Goal: Task Accomplishment & Management: Use online tool/utility

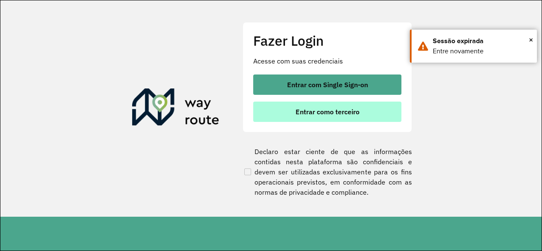
click at [305, 114] on span "Entrar como terceiro" at bounding box center [327, 111] width 64 height 7
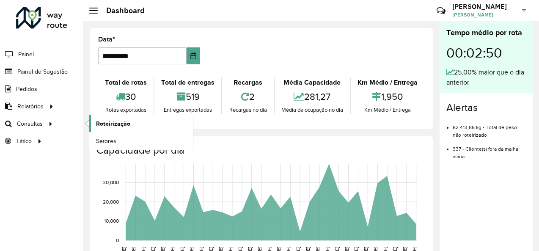
click at [142, 124] on link "Roteirização" at bounding box center [141, 123] width 104 height 17
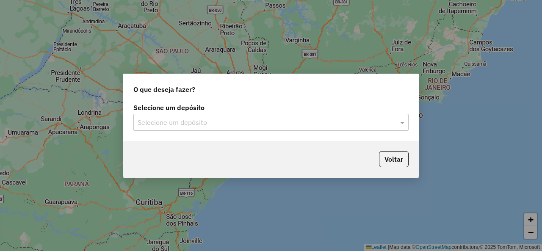
click at [272, 126] on input "text" at bounding box center [263, 123] width 250 height 10
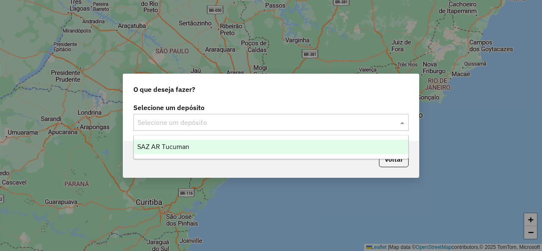
click at [193, 146] on div "SAZ AR Tucuman" at bounding box center [271, 147] width 274 height 14
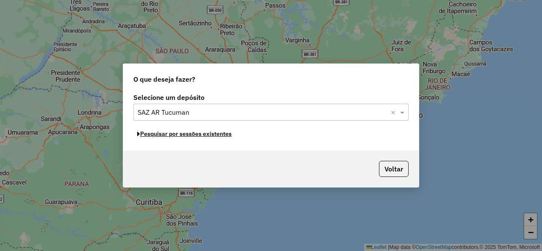
click at [178, 137] on button "Pesquisar por sessões existentes" at bounding box center [184, 133] width 102 height 13
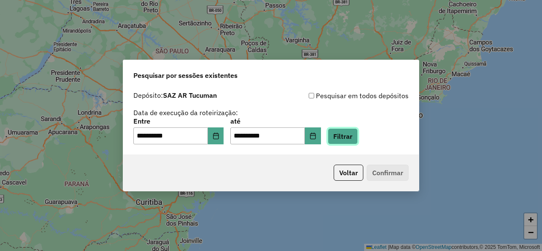
click at [340, 131] on button "Filtrar" at bounding box center [343, 136] width 30 height 16
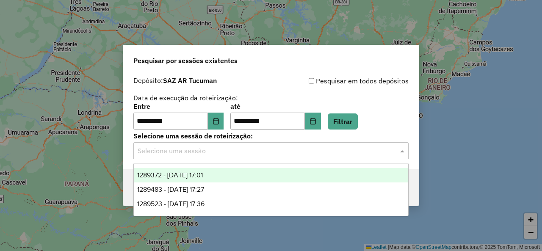
click at [235, 153] on input "text" at bounding box center [263, 151] width 250 height 10
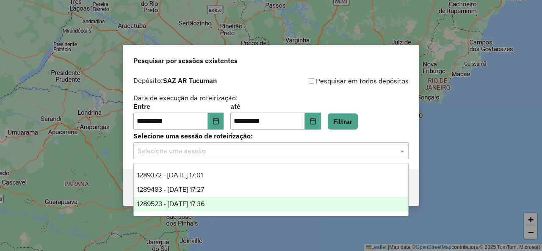
click at [197, 204] on span "1289523 - 07/10/2025 17:36" at bounding box center [170, 203] width 67 height 7
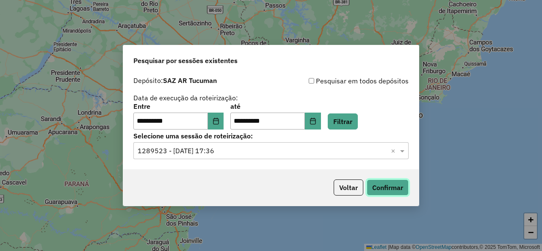
click at [374, 187] on button "Confirmar" at bounding box center [387, 187] width 42 height 16
click at [355, 127] on button "Filtrar" at bounding box center [343, 121] width 30 height 16
click at [404, 151] on span at bounding box center [403, 151] width 11 height 10
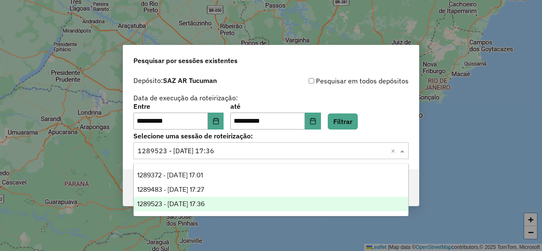
click at [404, 151] on span at bounding box center [403, 151] width 11 height 10
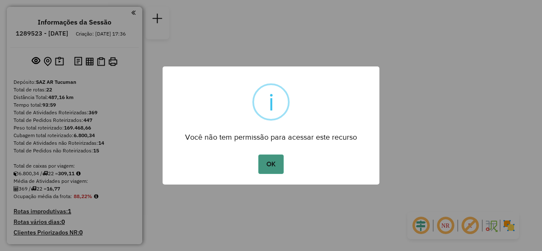
click at [275, 162] on button "OK" at bounding box center [270, 163] width 25 height 19
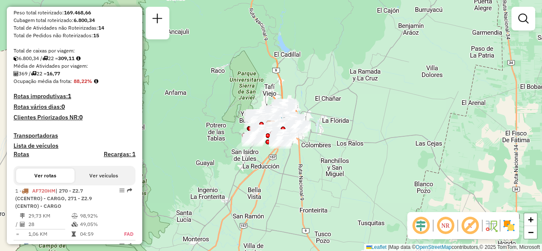
scroll to position [169, 0]
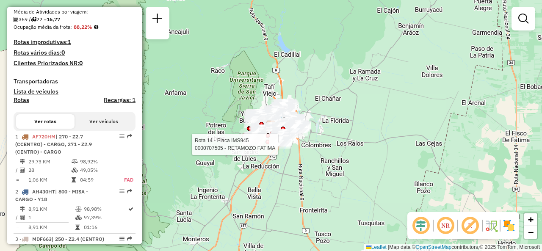
select select "**********"
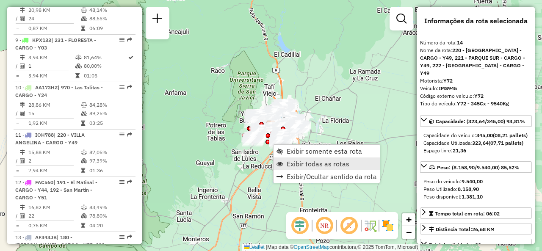
scroll to position [1007, 0]
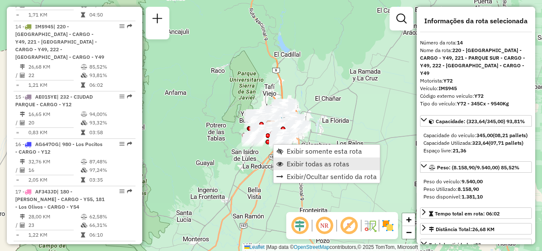
click at [297, 158] on link "Exibir todas as rotas" at bounding box center [326, 163] width 106 height 13
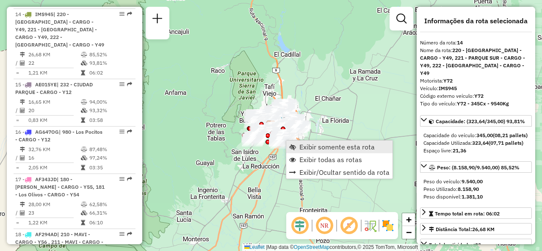
click at [296, 146] on link "Exibir somente esta rota" at bounding box center [339, 146] width 106 height 13
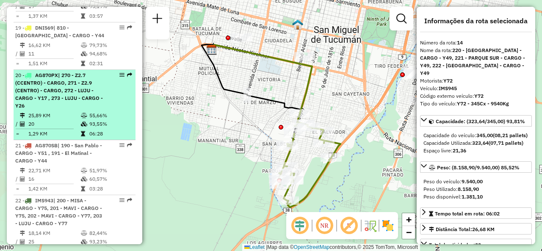
scroll to position [1218, 0]
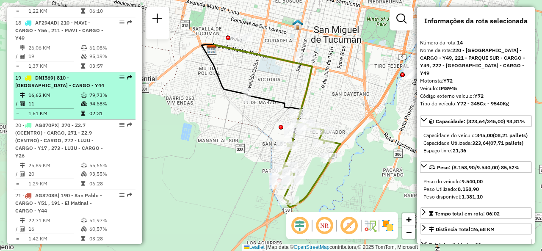
click at [77, 109] on td "1,51 KM" at bounding box center [54, 113] width 52 height 8
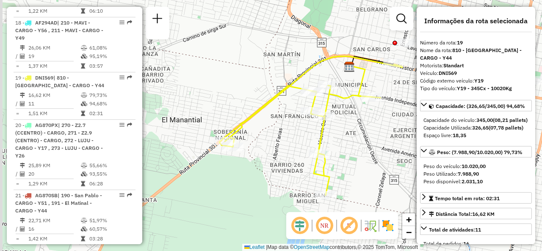
drag, startPoint x: 275, startPoint y: 152, endPoint x: 278, endPoint y: 144, distance: 8.4
click at [302, 152] on div "Janela de atendimento Grade de atendimento Capacidade Transportadoras Veículos …" at bounding box center [271, 125] width 542 height 251
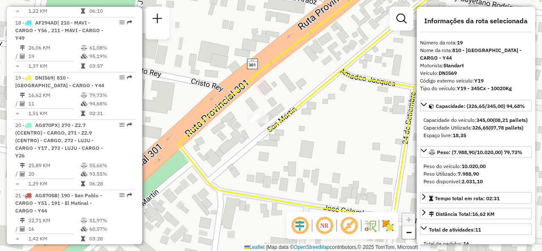
drag, startPoint x: 234, startPoint y: 158, endPoint x: 313, endPoint y: 164, distance: 79.4
click at [313, 165] on div "Janela de atendimento Grade de atendimento Capacidade Transportadoras Veículos …" at bounding box center [271, 125] width 542 height 251
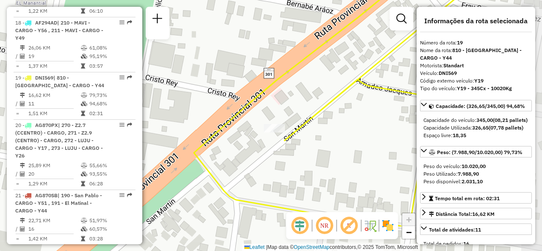
drag, startPoint x: 292, startPoint y: 161, endPoint x: 276, endPoint y: 154, distance: 17.4
click at [276, 154] on div "Janela de atendimento Grade de atendimento Capacidade Transportadoras Veículos …" at bounding box center [271, 125] width 542 height 251
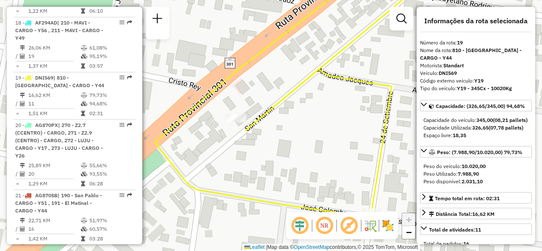
drag, startPoint x: 295, startPoint y: 181, endPoint x: 244, endPoint y: 164, distance: 53.7
click at [252, 168] on div "Janela de atendimento Grade de atendimento Capacidade Transportadoras Veículos …" at bounding box center [271, 125] width 542 height 251
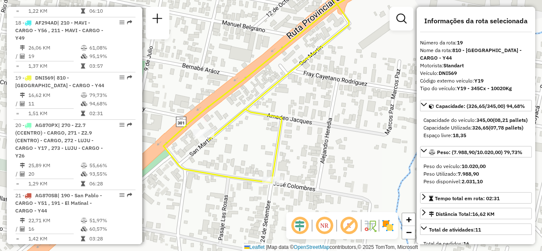
drag, startPoint x: 244, startPoint y: 171, endPoint x: 211, endPoint y: 166, distance: 33.4
click at [211, 166] on div "Janela de atendimento Grade de atendimento Capacidade Transportadoras Veículos …" at bounding box center [271, 125] width 542 height 251
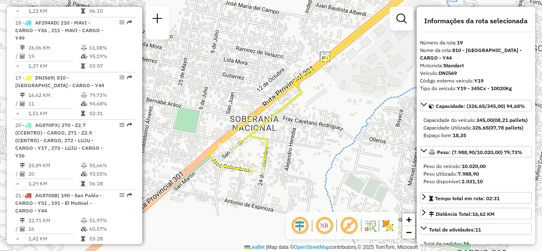
drag, startPoint x: 221, startPoint y: 171, endPoint x: 269, endPoint y: 151, distance: 52.3
click at [268, 151] on icon at bounding box center [413, 122] width 408 height 301
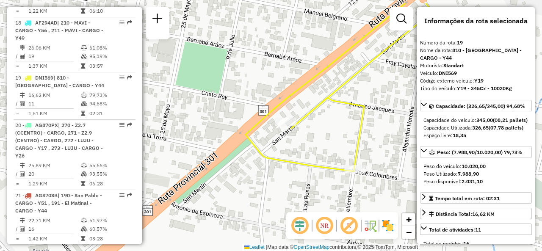
drag, startPoint x: 262, startPoint y: 165, endPoint x: 293, endPoint y: 193, distance: 41.9
click at [293, 193] on div "Janela de atendimento Grade de atendimento Capacidade Transportadoras Veículos …" at bounding box center [271, 125] width 542 height 251
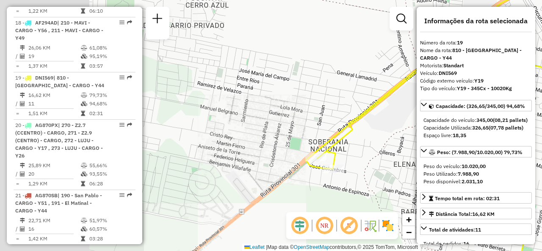
drag, startPoint x: 338, startPoint y: 161, endPoint x: 275, endPoint y: 148, distance: 64.1
click at [306, 147] on icon at bounding box center [451, 127] width 290 height 278
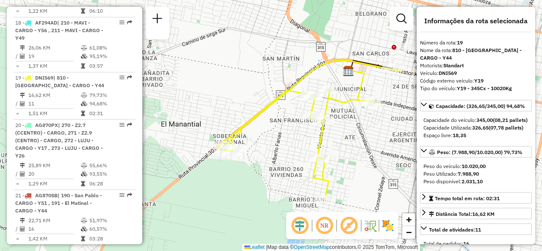
drag, startPoint x: 323, startPoint y: 139, endPoint x: 256, endPoint y: 146, distance: 67.6
click at [256, 146] on div "Janela de atendimento Grade de atendimento Capacidade Transportadoras Veículos …" at bounding box center [271, 125] width 542 height 251
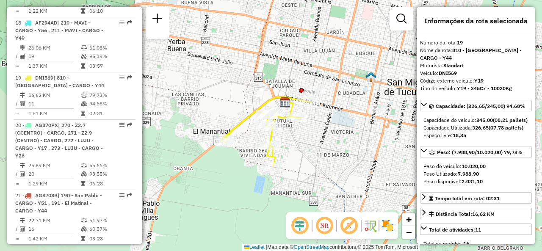
drag, startPoint x: 358, startPoint y: 162, endPoint x: 311, endPoint y: 153, distance: 48.2
click at [311, 153] on div "Janela de atendimento Grade de atendimento Capacidade Transportadoras Veículos …" at bounding box center [271, 125] width 542 height 251
drag, startPoint x: 307, startPoint y: 153, endPoint x: 299, endPoint y: 153, distance: 8.0
click at [300, 153] on div "Janela de atendimento Grade de atendimento Capacidade Transportadoras Veículos …" at bounding box center [271, 125] width 542 height 251
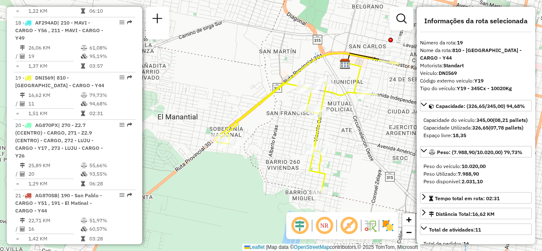
drag, startPoint x: 291, startPoint y: 157, endPoint x: 357, endPoint y: 166, distance: 66.2
click at [357, 166] on div "Janela de atendimento Grade de atendimento Capacidade Transportadoras Veículos …" at bounding box center [271, 125] width 542 height 251
drag, startPoint x: 349, startPoint y: 144, endPoint x: 323, endPoint y: 117, distance: 37.4
click at [323, 117] on div "Janela de atendimento Grade de atendimento Capacidade Transportadoras Veículos …" at bounding box center [271, 125] width 542 height 251
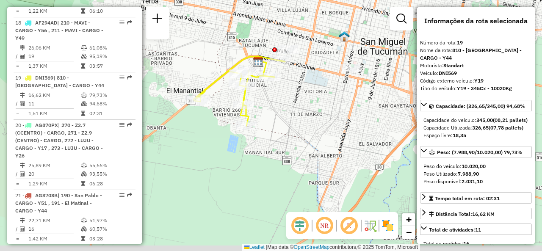
drag, startPoint x: 329, startPoint y: 127, endPoint x: 279, endPoint y: 109, distance: 52.9
click at [280, 109] on div "Janela de atendimento Grade de atendimento Capacidade Transportadoras Veículos …" at bounding box center [271, 125] width 542 height 251
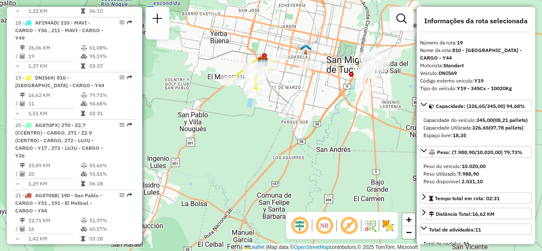
drag, startPoint x: 209, startPoint y: 92, endPoint x: 199, endPoint y: 99, distance: 12.2
click at [201, 99] on div "Janela de atendimento Grade de atendimento Capacidade Transportadoras Veículos …" at bounding box center [271, 125] width 542 height 251
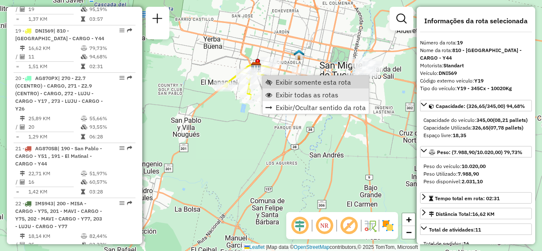
scroll to position [1273, 0]
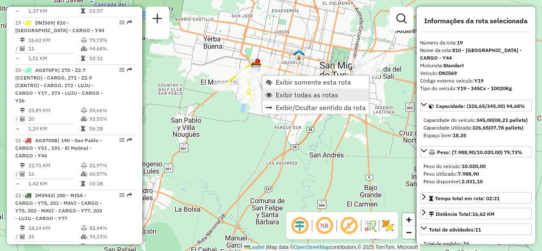
click at [278, 91] on span "Exibir todas as rotas" at bounding box center [306, 94] width 63 height 7
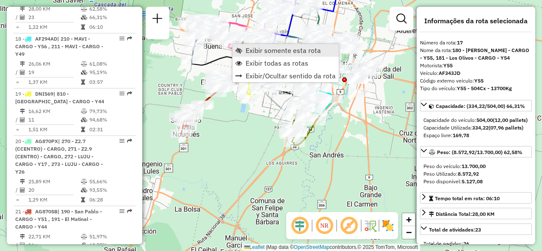
scroll to position [1164, 0]
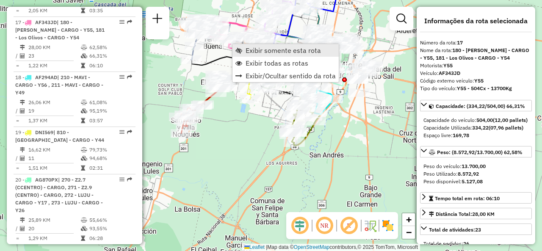
click at [246, 52] on span "Exibir somente esta rota" at bounding box center [282, 50] width 75 height 7
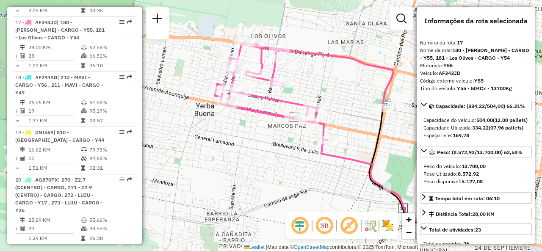
drag, startPoint x: 261, startPoint y: 97, endPoint x: 373, endPoint y: 118, distance: 114.2
click at [373, 118] on div "Janela de atendimento Grade de atendimento Capacidade Transportadoras Veículos …" at bounding box center [271, 125] width 542 height 251
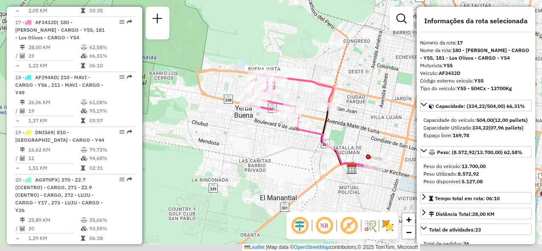
drag, startPoint x: 289, startPoint y: 115, endPoint x: 262, endPoint y: 106, distance: 29.4
click at [262, 106] on icon at bounding box center [309, 121] width 130 height 94
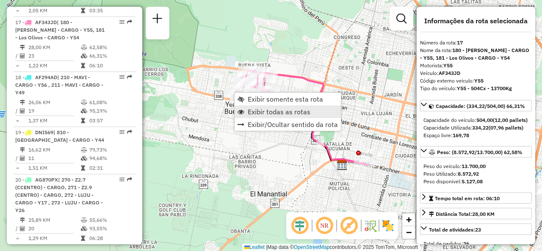
click at [249, 114] on span "Exibir todas as rotas" at bounding box center [279, 111] width 63 height 7
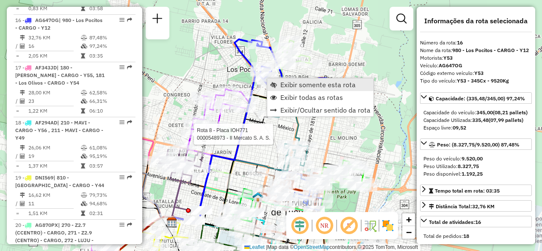
click at [297, 85] on span "Exibir somente esta rota" at bounding box center [317, 84] width 75 height 7
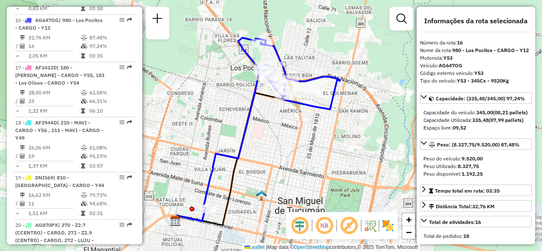
scroll to position [1116, 0]
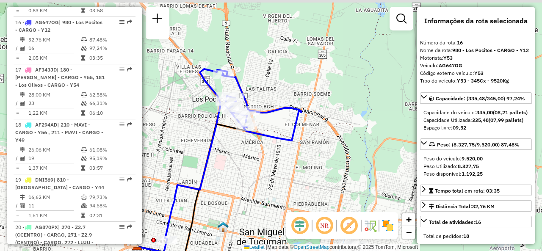
drag, startPoint x: 264, startPoint y: 125, endPoint x: 230, endPoint y: 155, distance: 45.9
click at [231, 154] on div "Janela de atendimento Grade de atendimento Capacidade Transportadoras Veículos …" at bounding box center [271, 125] width 542 height 251
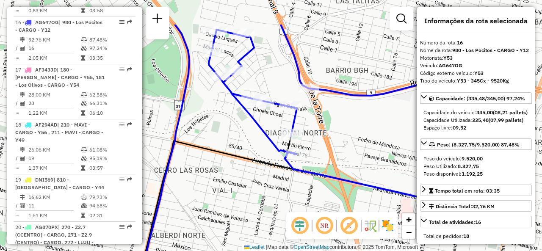
drag, startPoint x: 228, startPoint y: 93, endPoint x: 243, endPoint y: 141, distance: 50.7
click at [242, 140] on div "Janela de atendimento Grade de atendimento Capacidade Transportadoras Veículos …" at bounding box center [271, 125] width 542 height 251
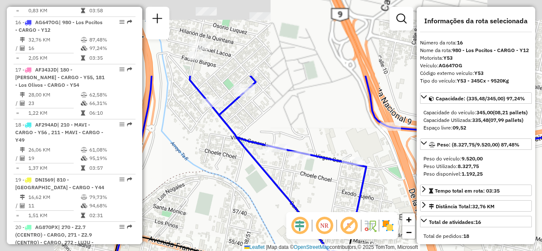
drag, startPoint x: 178, startPoint y: 49, endPoint x: 240, endPoint y: 146, distance: 115.7
click at [240, 146] on icon at bounding box center [373, 226] width 577 height 301
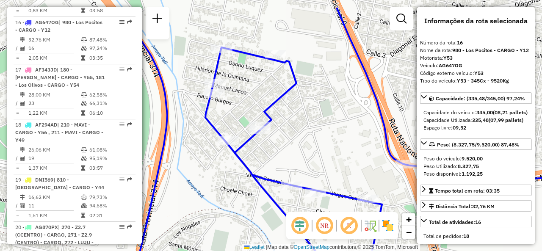
drag, startPoint x: 223, startPoint y: 88, endPoint x: 241, endPoint y: 127, distance: 42.2
click at [241, 127] on div "Janela de atendimento Grade de atendimento Capacidade Transportadoras Veículos …" at bounding box center [271, 125] width 542 height 251
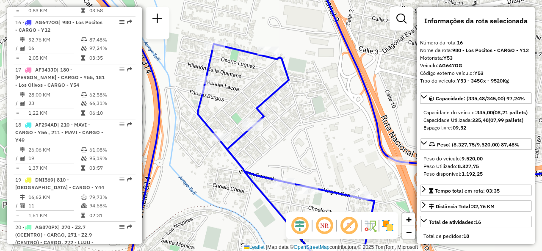
drag, startPoint x: 281, startPoint y: 167, endPoint x: 263, endPoint y: 154, distance: 21.5
click at [263, 154] on div "Janela de atendimento Grade de atendimento Capacidade Transportadoras Veículos …" at bounding box center [271, 125] width 542 height 251
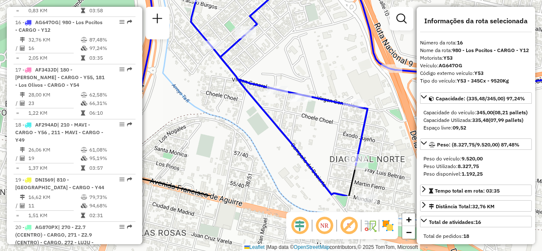
drag, startPoint x: 232, startPoint y: 150, endPoint x: 242, endPoint y: 69, distance: 81.0
click at [242, 69] on div "Janela de atendimento Grade de atendimento Capacidade Transportadoras Veículos …" at bounding box center [271, 125] width 542 height 251
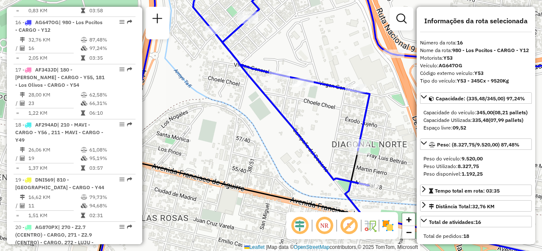
drag, startPoint x: 239, startPoint y: 112, endPoint x: 244, endPoint y: 82, distance: 30.8
click at [244, 82] on div "Janela de atendimento Grade de atendimento Capacidade Transportadoras Veículos …" at bounding box center [271, 125] width 542 height 251
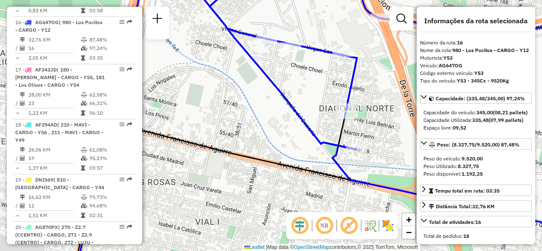
drag, startPoint x: 240, startPoint y: 200, endPoint x: 224, endPoint y: 180, distance: 25.9
click at [224, 180] on div "Janela de atendimento Grade de atendimento Capacidade Transportadoras Veículos …" at bounding box center [271, 125] width 542 height 251
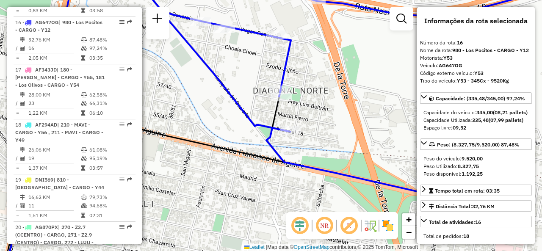
drag, startPoint x: 306, startPoint y: 134, endPoint x: 248, endPoint y: 123, distance: 59.3
click at [248, 123] on icon at bounding box center [269, 107] width 523 height 301
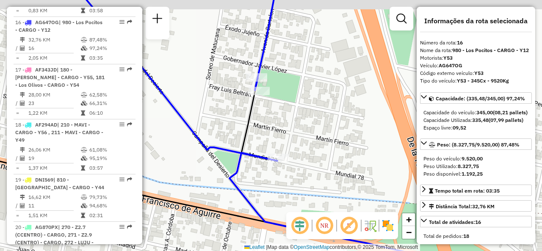
drag, startPoint x: 270, startPoint y: 104, endPoint x: 288, endPoint y: 131, distance: 32.6
click at [288, 131] on div "Janela de atendimento Grade de atendimento Capacidade Transportadoras Veículos …" at bounding box center [271, 125] width 542 height 251
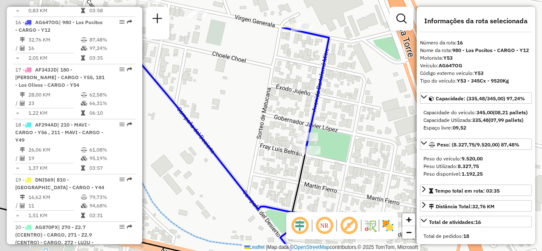
drag, startPoint x: 281, startPoint y: 116, endPoint x: 328, endPoint y: 185, distance: 83.7
click at [328, 185] on div "Janela de atendimento Grade de atendimento Capacidade Transportadoras Veículos …" at bounding box center [271, 125] width 542 height 251
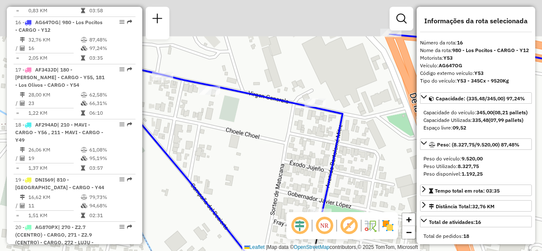
drag, startPoint x: 319, startPoint y: 161, endPoint x: 322, endPoint y: 177, distance: 16.0
click at [322, 177] on div "Janela de atendimento Grade de atendimento Capacidade Transportadoras Veículos …" at bounding box center [271, 125] width 542 height 251
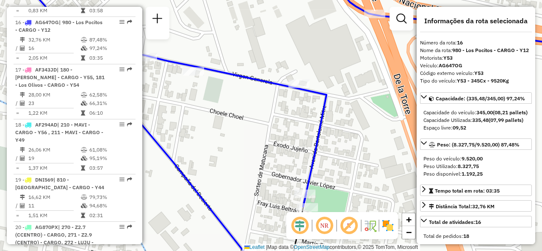
drag, startPoint x: 315, startPoint y: 143, endPoint x: 297, endPoint y: 118, distance: 31.3
click at [297, 118] on div "Janela de atendimento Grade de atendimento Capacidade Transportadoras Veículos …" at bounding box center [271, 125] width 542 height 251
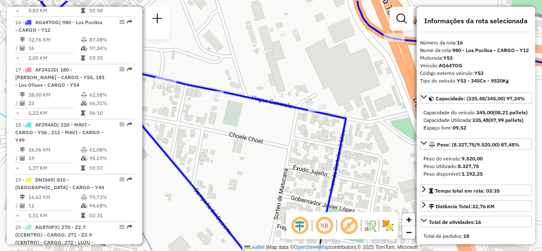
drag, startPoint x: 284, startPoint y: 138, endPoint x: 304, endPoint y: 164, distance: 32.8
click at [304, 164] on div "Janela de atendimento Grade de atendimento Capacidade Transportadoras Veículos …" at bounding box center [271, 125] width 542 height 251
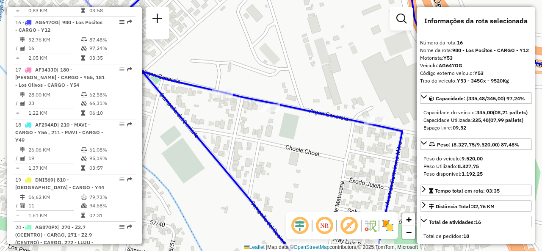
drag, startPoint x: 257, startPoint y: 139, endPoint x: 322, endPoint y: 152, distance: 66.4
click at [322, 152] on div "Janela de atendimento Grade de atendimento Capacidade Transportadoras Veículos …" at bounding box center [271, 125] width 542 height 251
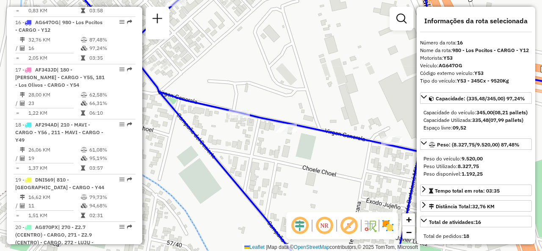
drag, startPoint x: 251, startPoint y: 112, endPoint x: 256, endPoint y: 132, distance: 21.0
click at [255, 129] on div "Janela de atendimento Grade de atendimento Capacidade Transportadoras Veículos …" at bounding box center [271, 125] width 542 height 251
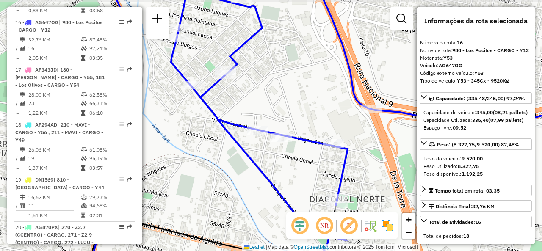
drag, startPoint x: 242, startPoint y: 88, endPoint x: 247, endPoint y: 83, distance: 6.9
click at [247, 83] on div "Janela de atendimento Grade de atendimento Capacidade Transportadoras Veículos …" at bounding box center [271, 125] width 542 height 251
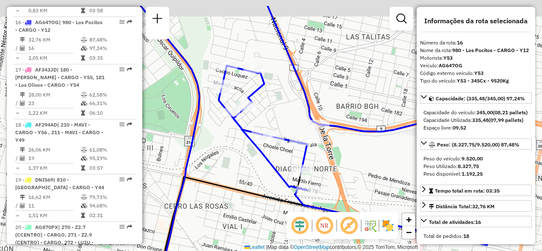
drag, startPoint x: 263, startPoint y: 75, endPoint x: 286, endPoint y: 78, distance: 23.1
click at [286, 78] on div "Janela de atendimento Grade de atendimento Capacidade Transportadoras Veículos …" at bounding box center [271, 125] width 542 height 251
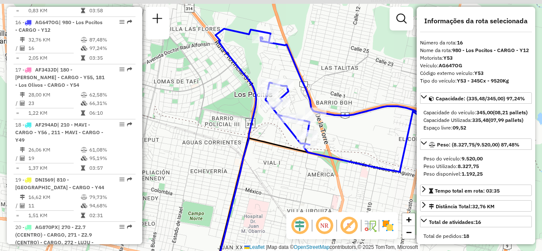
drag, startPoint x: 300, startPoint y: 66, endPoint x: 286, endPoint y: 83, distance: 22.2
click at [293, 87] on icon at bounding box center [290, 165] width 257 height 272
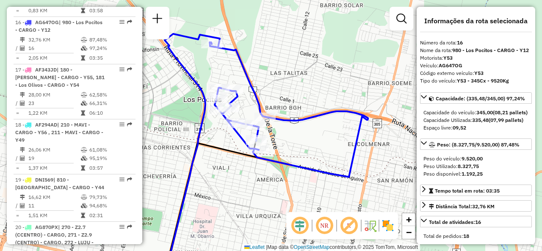
drag, startPoint x: 343, startPoint y: 66, endPoint x: 298, endPoint y: 76, distance: 46.2
click at [298, 76] on div "Janela de atendimento Grade de atendimento Capacidade Transportadoras Veículos …" at bounding box center [271, 125] width 542 height 251
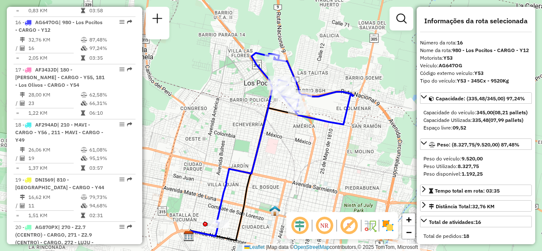
click at [327, 73] on div "Janela de atendimento Grade de atendimento Capacidade Transportadoras Veículos …" at bounding box center [271, 125] width 542 height 251
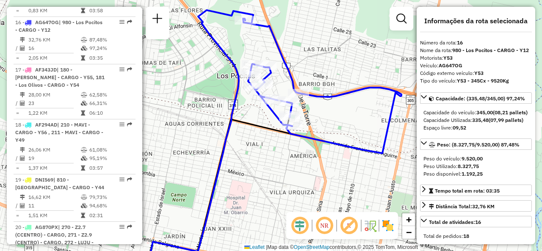
drag, startPoint x: 247, startPoint y: 47, endPoint x: 238, endPoint y: 67, distance: 22.3
click at [235, 55] on div "Janela de atendimento Grade de atendimento Capacidade Transportadoras Veículos …" at bounding box center [271, 125] width 542 height 251
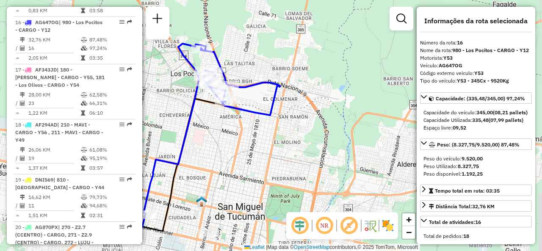
drag, startPoint x: 319, startPoint y: 77, endPoint x: 345, endPoint y: 57, distance: 32.6
click at [344, 57] on div "Janela de atendimento Grade de atendimento Capacidade Transportadoras Veículos …" at bounding box center [271, 125] width 542 height 251
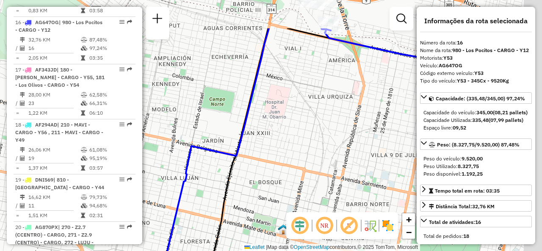
drag, startPoint x: 295, startPoint y: 66, endPoint x: 223, endPoint y: 166, distance: 122.2
click at [223, 166] on div "Janela de atendimento Grade de atendimento Capacidade Transportadoras Veículos …" at bounding box center [271, 125] width 542 height 251
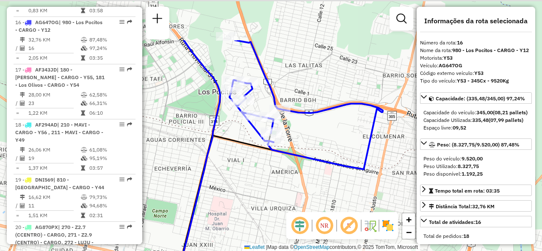
drag, startPoint x: 240, startPoint y: 151, endPoint x: 236, endPoint y: 164, distance: 13.5
click at [236, 164] on div "Janela de atendimento Grade de atendimento Capacidade Transportadoras Veículos …" at bounding box center [271, 125] width 542 height 251
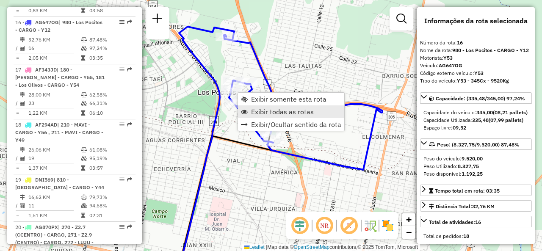
click at [257, 110] on span "Exibir todas as rotas" at bounding box center [282, 111] width 63 height 7
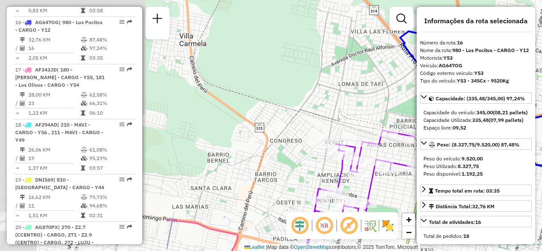
drag, startPoint x: 257, startPoint y: 110, endPoint x: 413, endPoint y: 122, distance: 156.6
click at [417, 130] on hb-router-mapa "Informações da Sessão 1289523 - [DATE] Criação: [DATE] 17:36 Depósito: SAZ AR T…" at bounding box center [271, 125] width 542 height 251
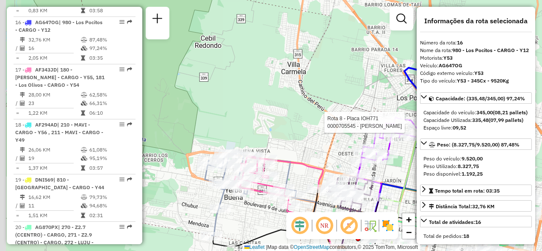
drag, startPoint x: 295, startPoint y: 146, endPoint x: 306, endPoint y: 124, distance: 24.2
click at [306, 125] on div "Rota 8 - Placa IOH771 0000705545 - [PERSON_NAME] de atendimento Grade de atendi…" at bounding box center [271, 125] width 542 height 251
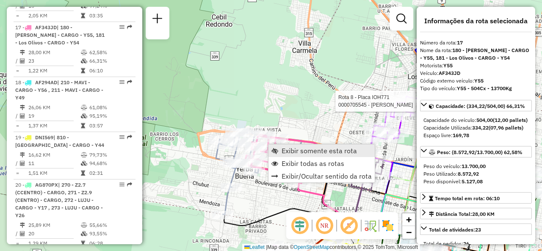
scroll to position [1164, 0]
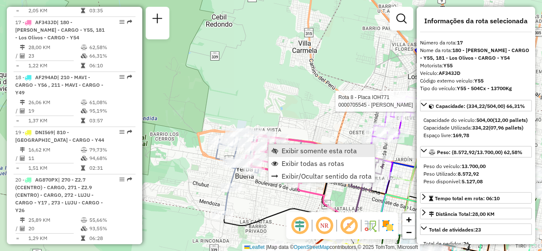
click at [283, 147] on span "Exibir somente esta rota" at bounding box center [318, 150] width 75 height 7
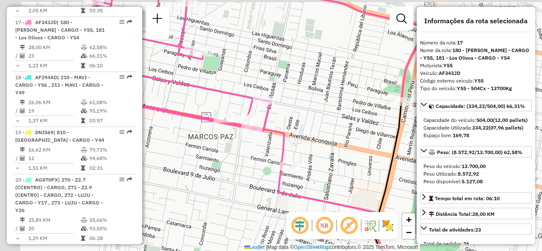
drag, startPoint x: 223, startPoint y: 137, endPoint x: 322, endPoint y: 197, distance: 115.8
click at [306, 194] on div "Janela de atendimento Grade de atendimento Capacidade Transportadoras Veículos …" at bounding box center [271, 125] width 542 height 251
